Goal: Task Accomplishment & Management: Use online tool/utility

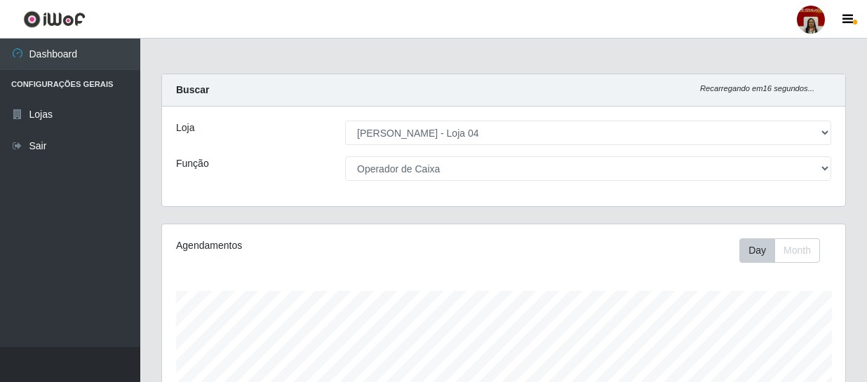
select select "251"
select select "22"
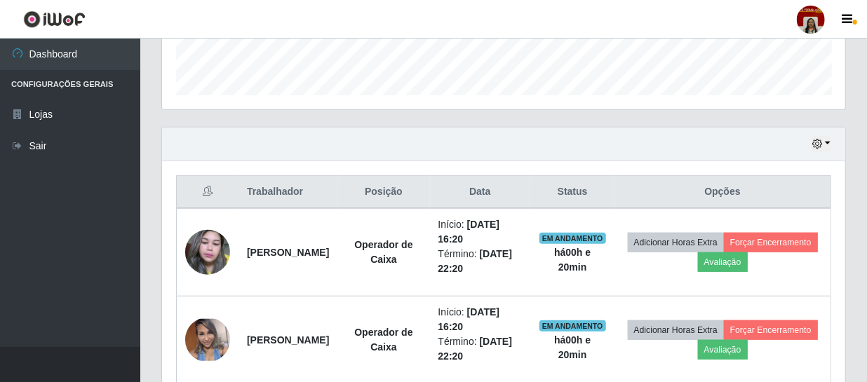
scroll to position [407, 0]
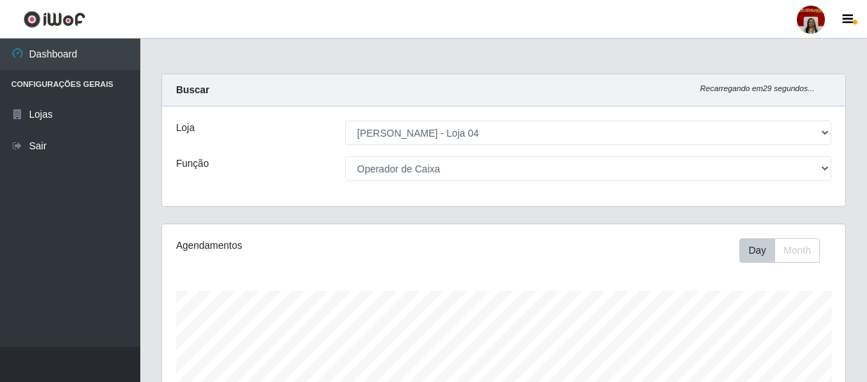
select select "251"
select select "22"
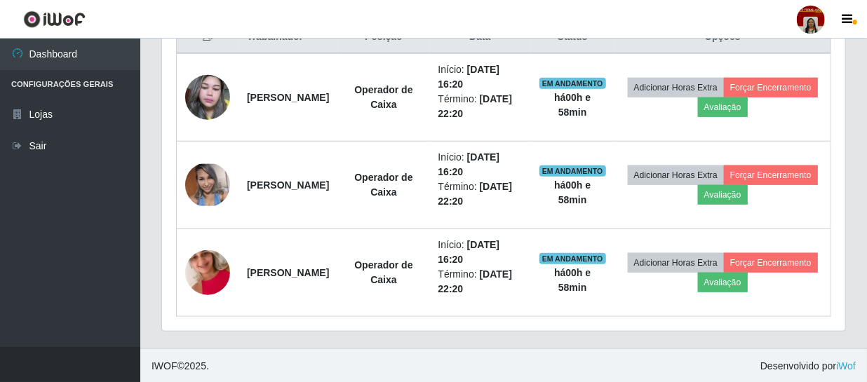
scroll to position [291, 684]
